Goal: Task Accomplishment & Management: Manage account settings

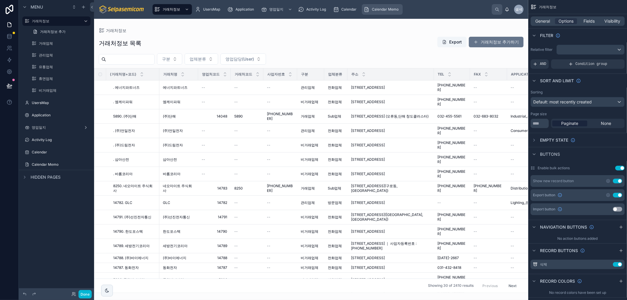
drag, startPoint x: 377, startPoint y: 46, endPoint x: 392, endPoint y: 10, distance: 39.7
click at [377, 46] on div at bounding box center [311, 159] width 434 height 281
click at [392, 9] on span "Calendar Memo" at bounding box center [385, 9] width 27 height 5
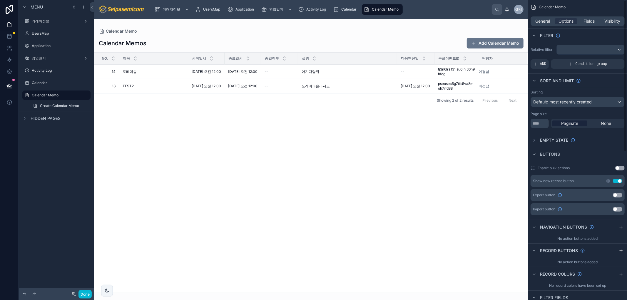
click at [322, 189] on div at bounding box center [311, 159] width 434 height 281
drag, startPoint x: 276, startPoint y: 245, endPoint x: 394, endPoint y: 128, distance: 166.2
click at [276, 245] on div "No. 제목 시작일시 종료일시 종일여부 설명 다음엑션일 구글이벤트ID 담당자 14 14 [PERSON_NAME] [DATE] 오전 12:00 …" at bounding box center [310, 173] width 433 height 240
drag, startPoint x: 488, startPoint y: 216, endPoint x: 304, endPoint y: 215, distance: 183.6
click at [397, 223] on div "No. 제목 시작일시 종료일시 종일여부 설명 다음엑션일 구글이벤트ID 담당자 14 14 [PERSON_NAME] [DATE] 오전 12:00 …" at bounding box center [310, 173] width 433 height 240
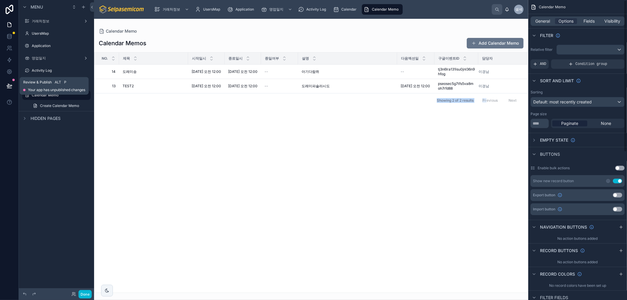
click at [6, 83] on icon at bounding box center [9, 86] width 6 height 6
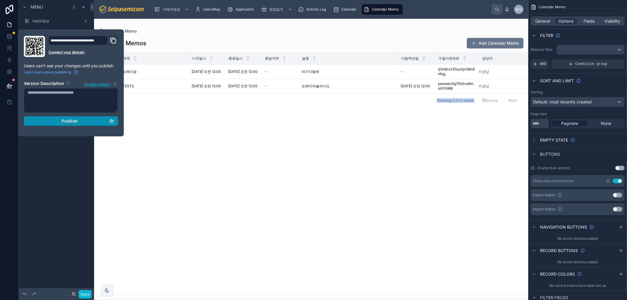
click at [53, 123] on div "Publish" at bounding box center [71, 120] width 86 height 5
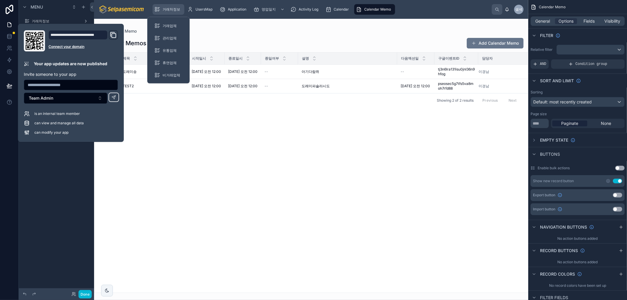
click at [171, 11] on span "거래처정보" at bounding box center [171, 9] width 18 height 5
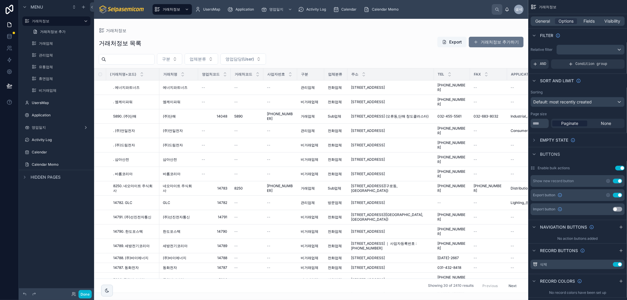
click at [481, 43] on div at bounding box center [311, 159] width 434 height 281
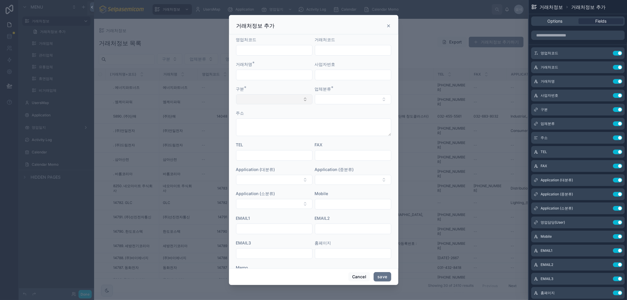
click at [259, 98] on button "Select Button" at bounding box center [274, 99] width 76 height 10
click at [376, 101] on button "Select Button" at bounding box center [353, 99] width 76 height 10
click at [258, 100] on button "Select Button" at bounding box center [274, 99] width 76 height 10
click at [250, 114] on input "text" at bounding box center [275, 111] width 59 height 11
click at [279, 89] on div "구분 *" at bounding box center [274, 89] width 76 height 6
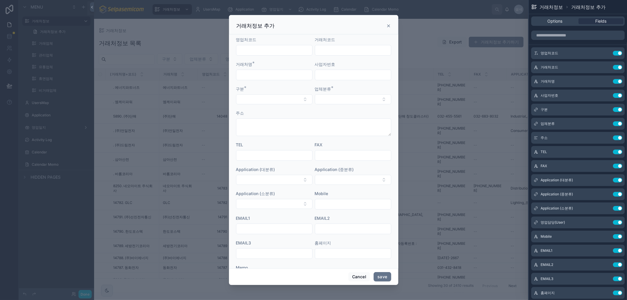
click at [269, 75] on input "text" at bounding box center [274, 75] width 76 height 8
click at [321, 76] on input "text" at bounding box center [353, 75] width 76 height 8
click at [274, 97] on button "Select Button" at bounding box center [274, 99] width 76 height 10
click at [269, 91] on div "구분 *" at bounding box center [274, 89] width 76 height 6
click at [376, 103] on button "Select Button" at bounding box center [353, 99] width 76 height 10
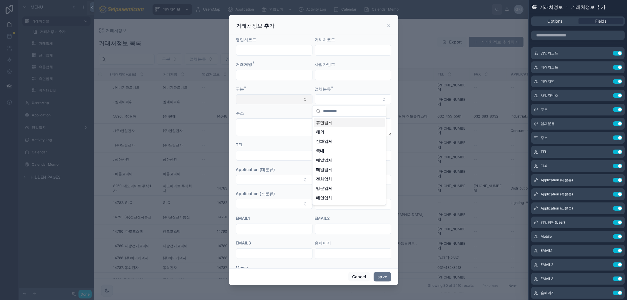
click at [299, 100] on button "Select Button" at bounding box center [274, 99] width 76 height 10
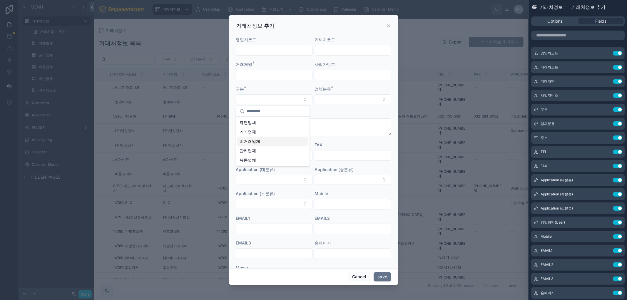
click at [281, 137] on div "비거래업체" at bounding box center [272, 141] width 71 height 9
click at [356, 99] on button "Select Button" at bounding box center [353, 99] width 76 height 10
click at [365, 85] on form "영업처코드 거래처코드 거래처명 * 사업자번호 구분 비거래업체 업체분류 주소 TEL FAX Application (대분류) Application…" at bounding box center [313, 167] width 155 height 261
click at [380, 98] on button "Select Button" at bounding box center [353, 99] width 76 height 10
click at [389, 27] on icon at bounding box center [388, 26] width 5 height 5
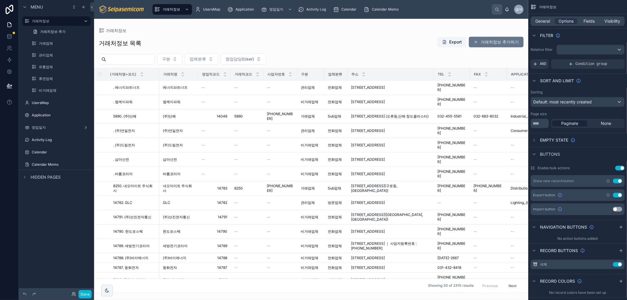
click at [388, 26] on div "거래처정보 거래처정보 목록 Export 거래처정보 추가하기 구분 업체분류 영업담당(User) (거래처명+코드) 거래처명 영업처코드 거래처코드 …" at bounding box center [311, 156] width 434 height 274
drag, startPoint x: 291, startPoint y: 45, endPoint x: 291, endPoint y: 52, distance: 7.4
click at [291, 47] on div "거래처정보 목록 Export 거래처정보 추가하기" at bounding box center [311, 43] width 425 height 14
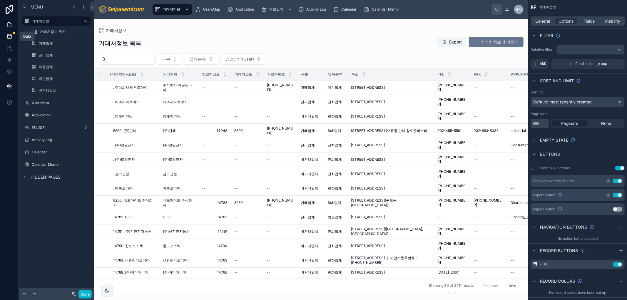
click at [8, 38] on icon at bounding box center [9, 36] width 6 height 6
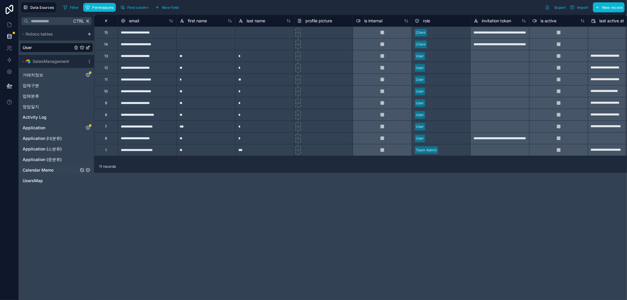
click at [53, 171] on span "Calendar Memo" at bounding box center [38, 170] width 31 height 6
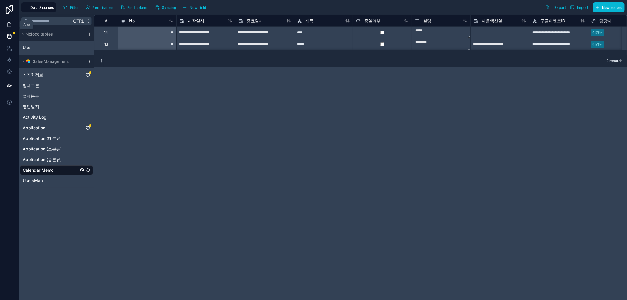
click at [12, 27] on link at bounding box center [9, 25] width 19 height 12
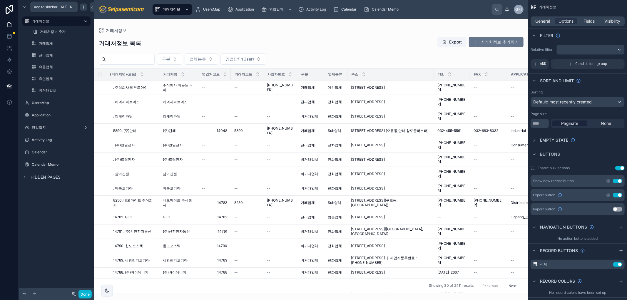
click at [82, 7] on icon "scrollable content" at bounding box center [83, 7] width 5 height 5
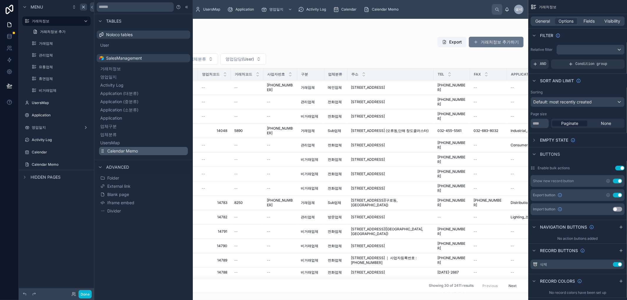
click at [121, 150] on span "Calendar Memo" at bounding box center [122, 151] width 31 height 6
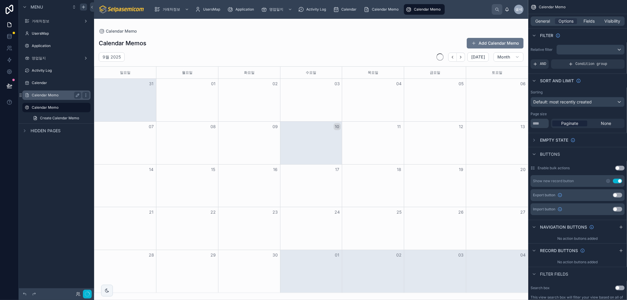
click at [45, 96] on label "Calendar Memo" at bounding box center [55, 95] width 47 height 5
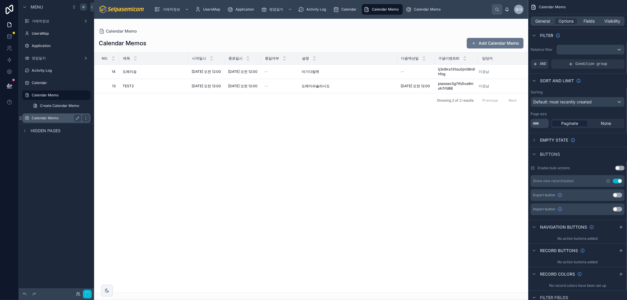
click at [41, 115] on div "Calendar Memo" at bounding box center [56, 118] width 49 height 7
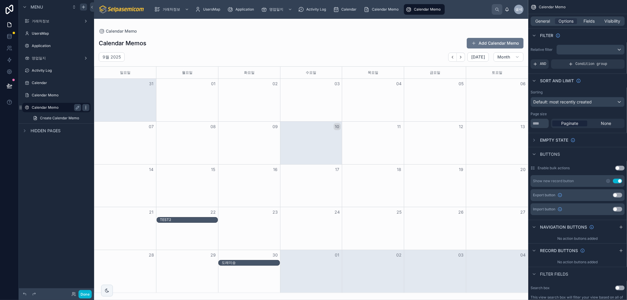
click at [84, 107] on icon "scrollable content" at bounding box center [85, 107] width 5 height 5
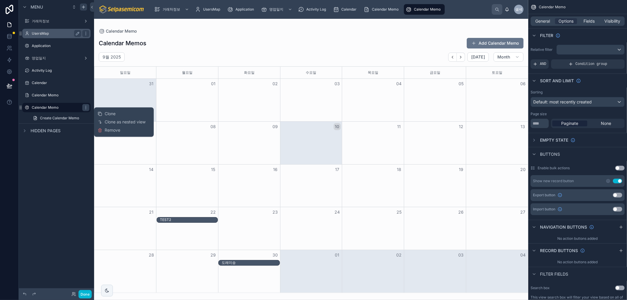
drag, startPoint x: 114, startPoint y: 130, endPoint x: 71, endPoint y: 103, distance: 50.6
click at [114, 130] on span "Remove" at bounding box center [113, 131] width 16 height 6
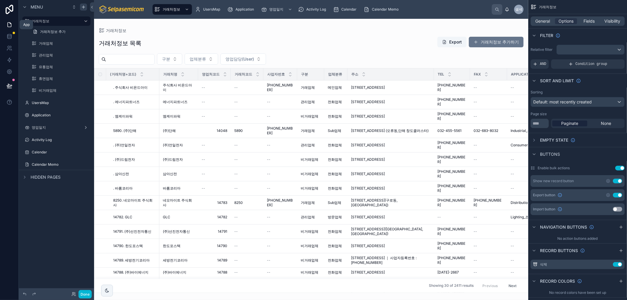
click at [8, 21] on link at bounding box center [9, 25] width 19 height 12
click at [7, 31] on link at bounding box center [9, 37] width 19 height 12
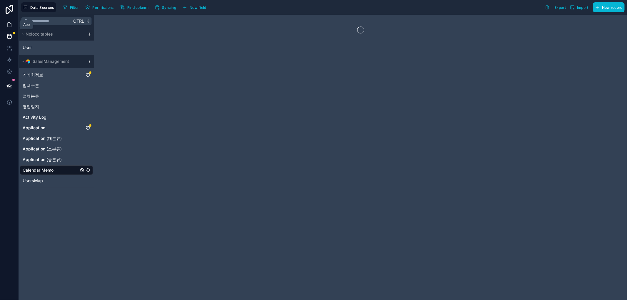
click at [7, 24] on icon at bounding box center [9, 25] width 6 height 6
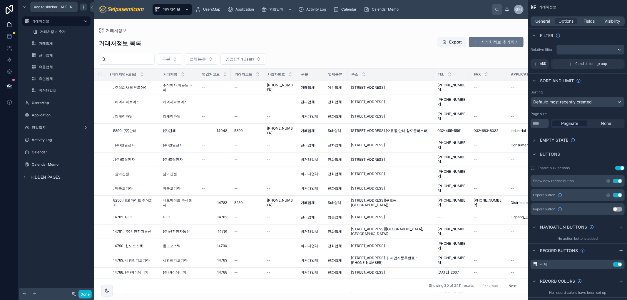
click at [82, 6] on icon "scrollable content" at bounding box center [83, 7] width 5 height 5
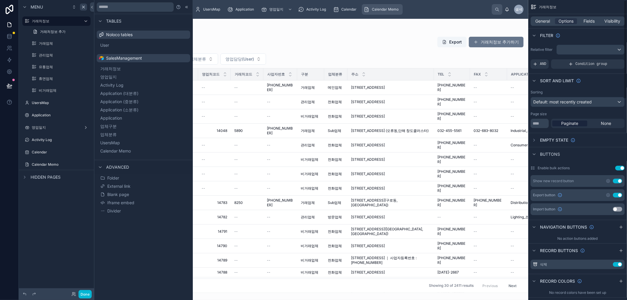
drag, startPoint x: 350, startPoint y: 30, endPoint x: 385, endPoint y: 8, distance: 41.6
click at [350, 30] on div at bounding box center [311, 159] width 434 height 281
click at [385, 11] on span "Calendar Memo" at bounding box center [385, 9] width 27 height 5
click at [385, 8] on span "Calendar Memo" at bounding box center [385, 9] width 27 height 5
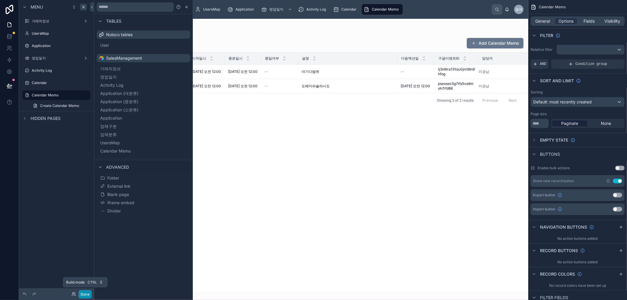
click at [86, 292] on button "Done" at bounding box center [84, 294] width 13 height 9
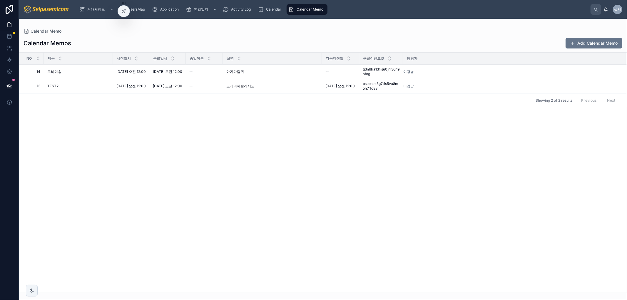
click at [496, 161] on div "No. 제목 시작일시 종료일시 종일여부 설명 다음엑션일 구글이벤트ID 담당자 14 14 [PERSON_NAME] [DATE] 오전 12:00 …" at bounding box center [322, 173] width 607 height 240
click at [566, 227] on div "No. 제목 시작일시 종료일시 종일여부 설명 다음엑션일 구글이벤트ID 담당자 14 14 [PERSON_NAME] [DATE] 오전 12:00 …" at bounding box center [322, 173] width 607 height 240
click at [623, 194] on div "No. 제목 시작일시 종료일시 종일여부 설명 다음엑션일 구글이벤트ID 담당자 14 14 [PERSON_NAME] [DATE] 오전 12:00 …" at bounding box center [322, 173] width 607 height 240
